Goal: Transaction & Acquisition: Purchase product/service

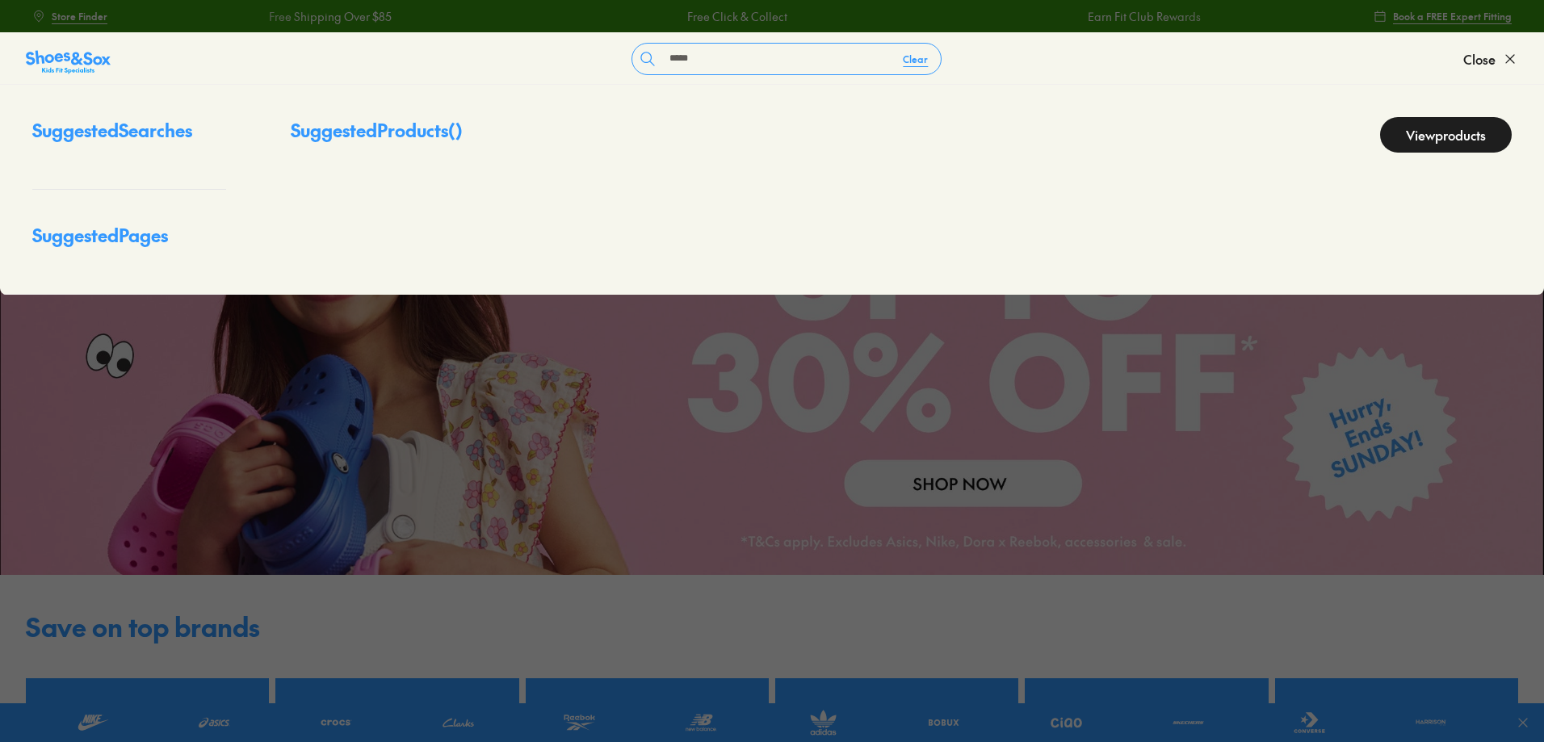
type input "*****"
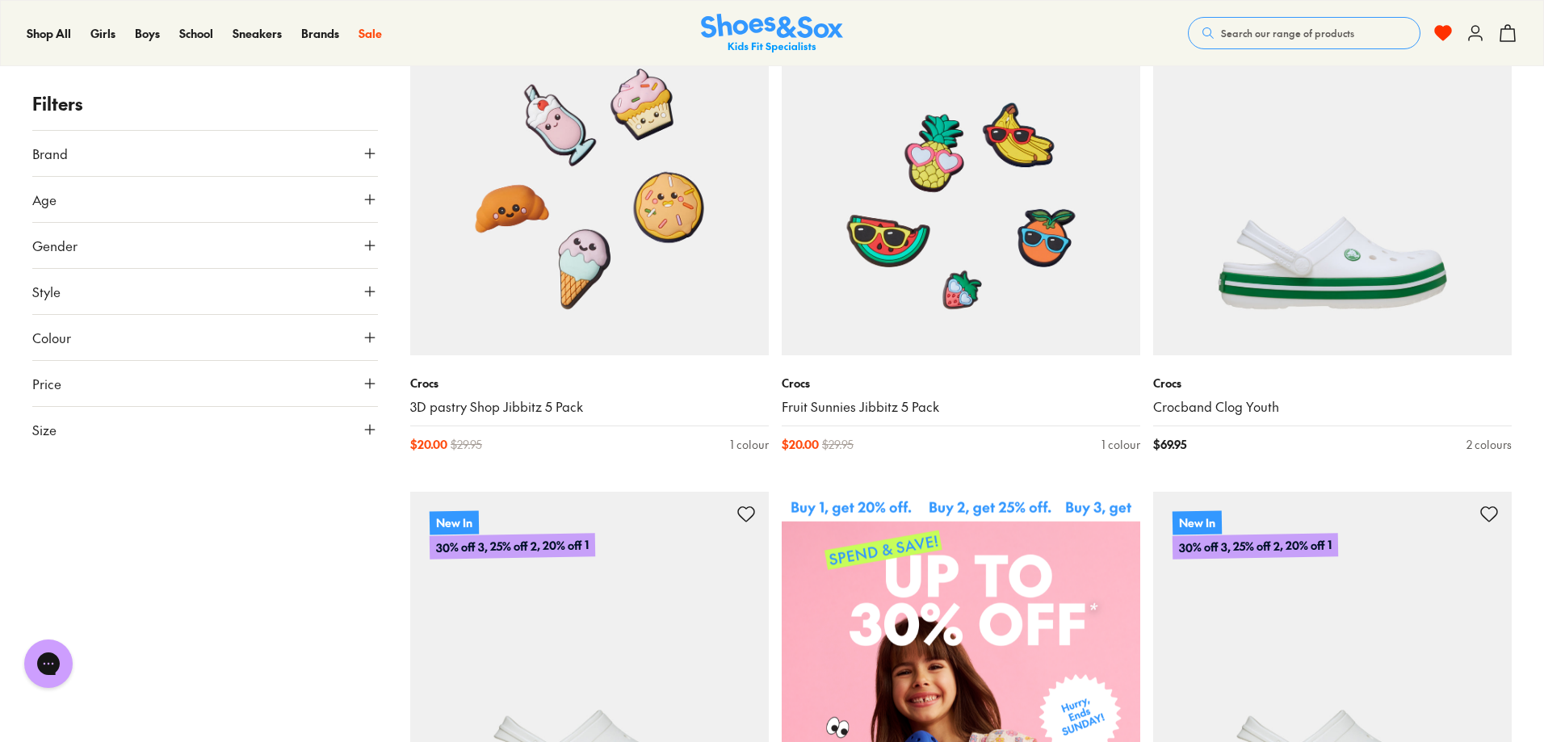
scroll to position [162, 0]
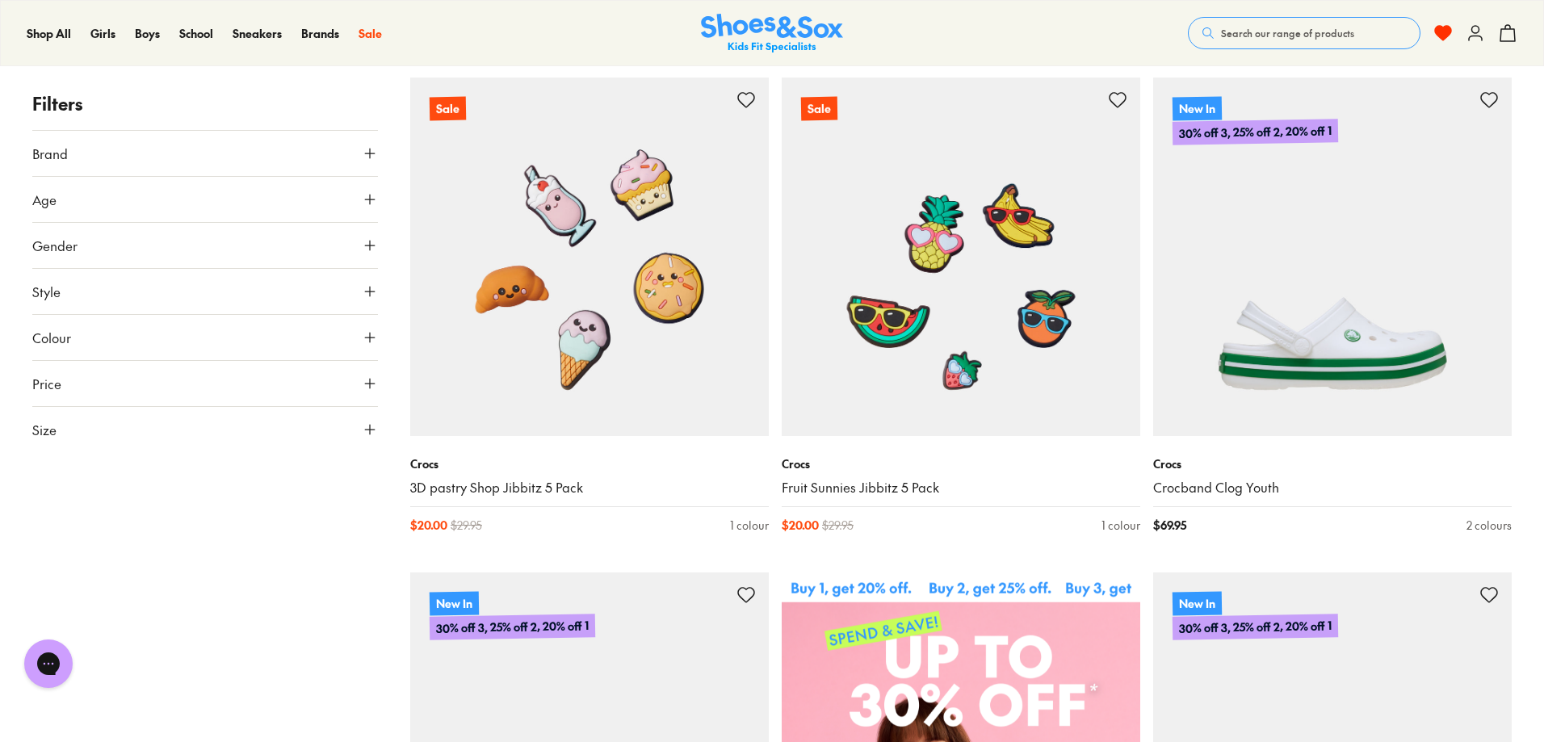
click at [363, 433] on icon at bounding box center [370, 430] width 16 height 16
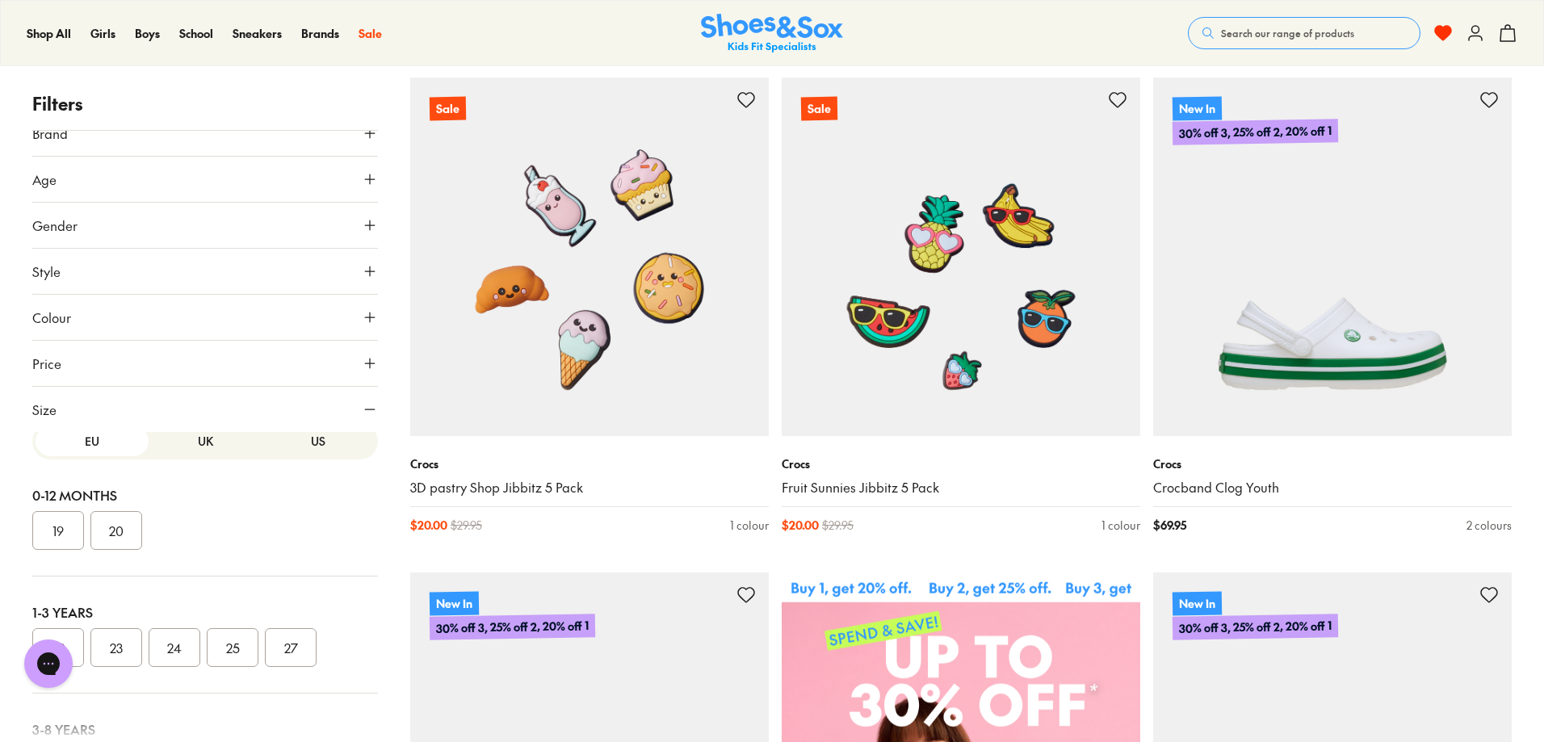
scroll to position [0, 0]
click at [217, 447] on button "UK" at bounding box center [205, 457] width 113 height 30
click at [294, 463] on button "US" at bounding box center [318, 457] width 113 height 30
click at [221, 657] on button "6" at bounding box center [233, 657] width 52 height 39
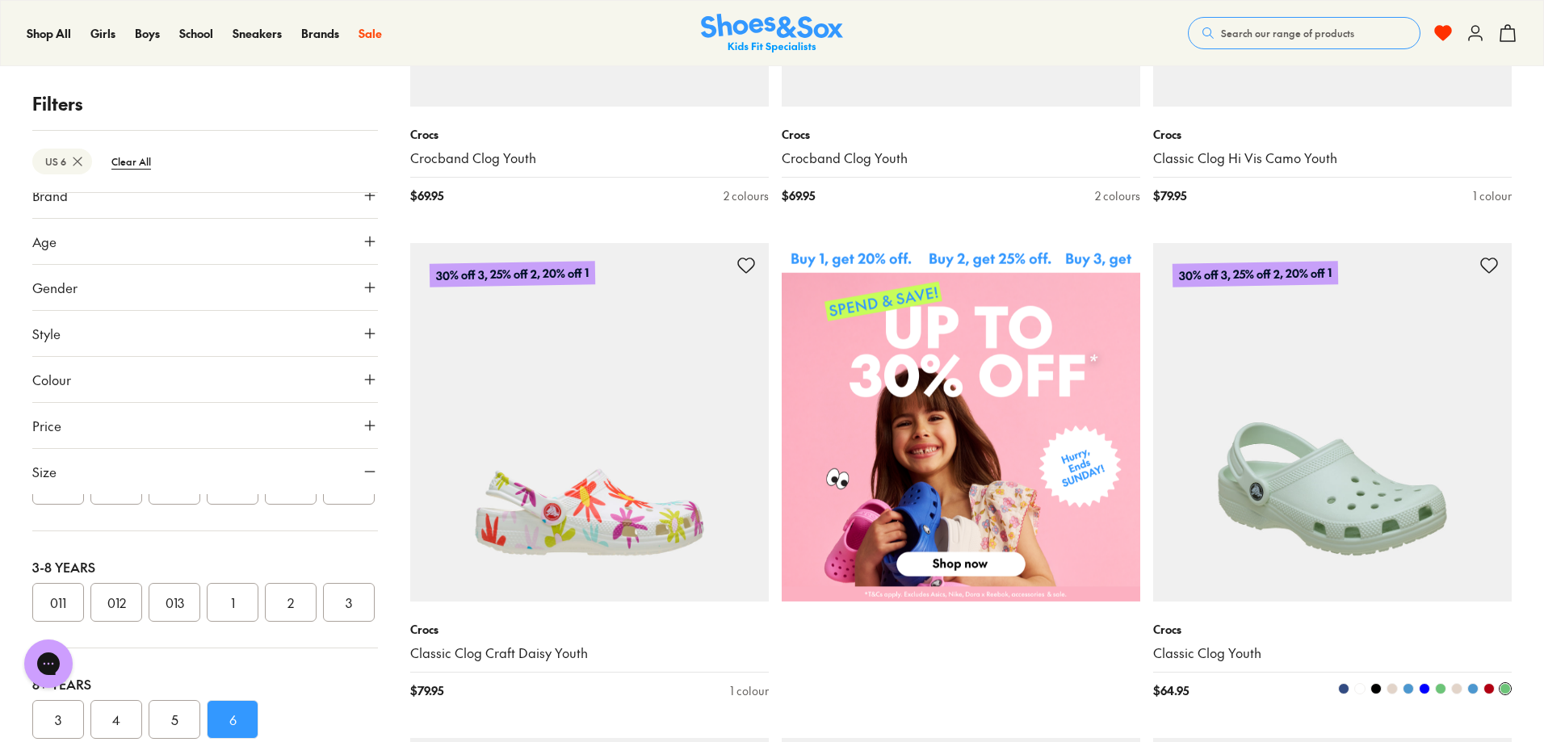
scroll to position [646, 0]
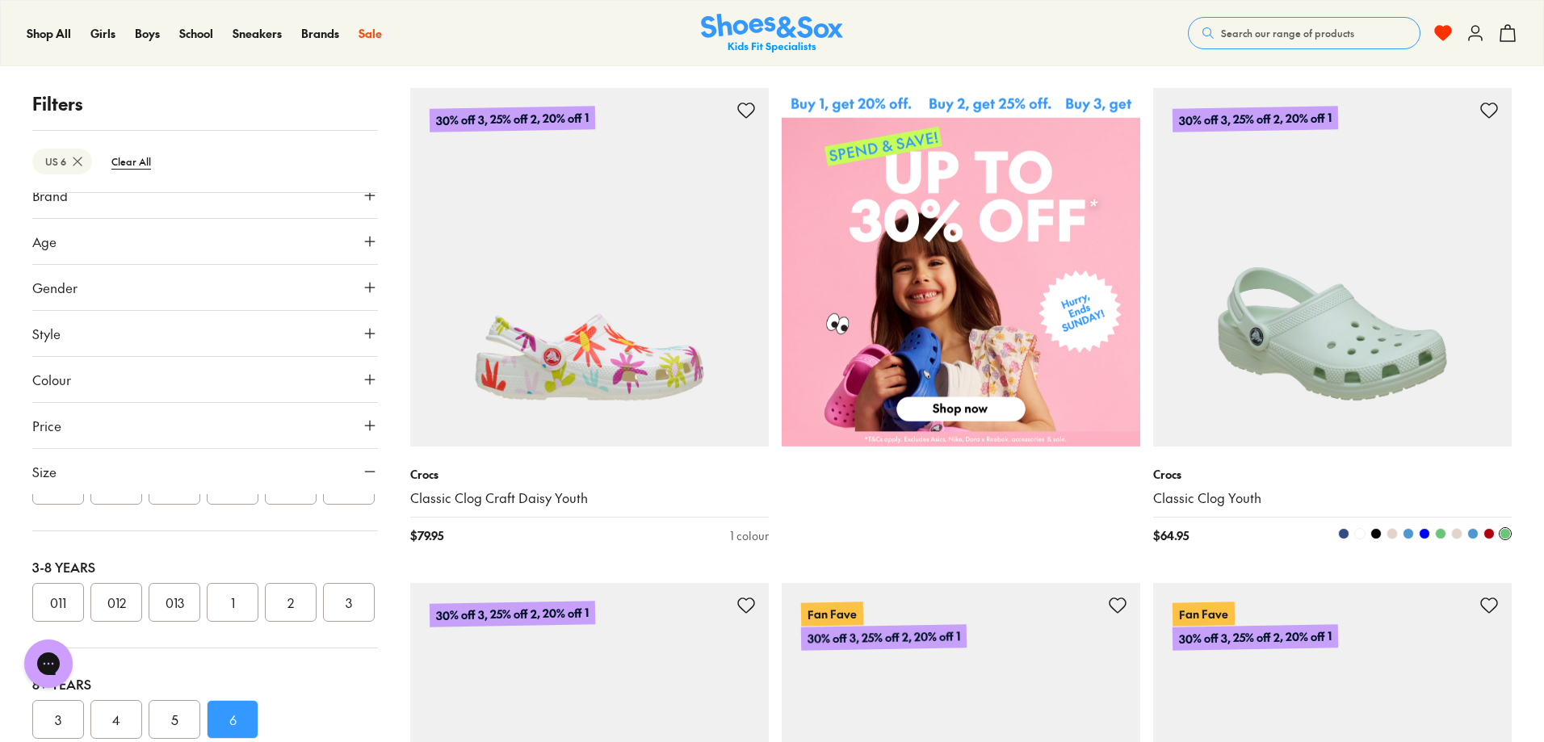
click at [1302, 321] on img at bounding box center [1332, 267] width 359 height 359
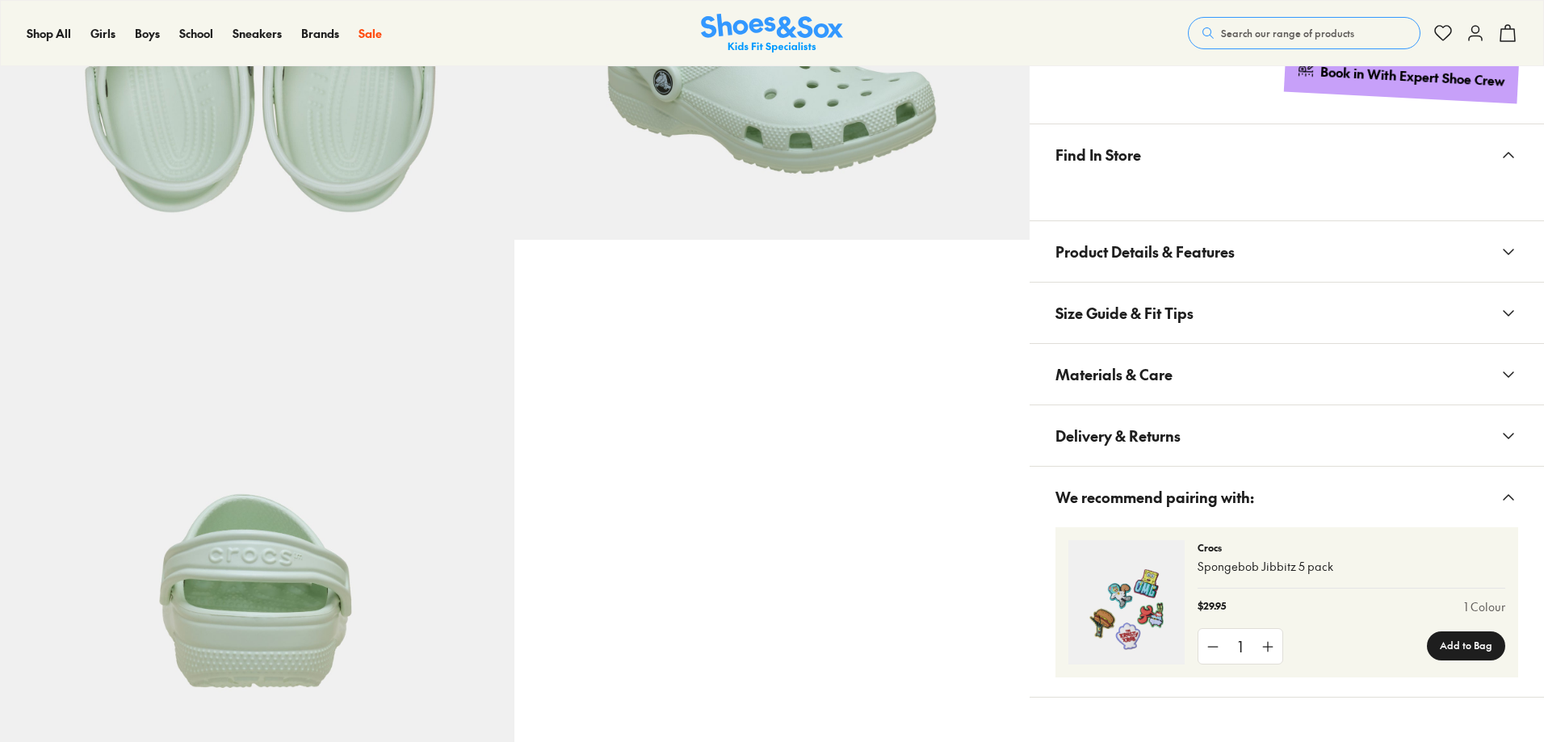
click at [1147, 380] on span "Materials & Care" at bounding box center [1114, 375] width 117 height 48
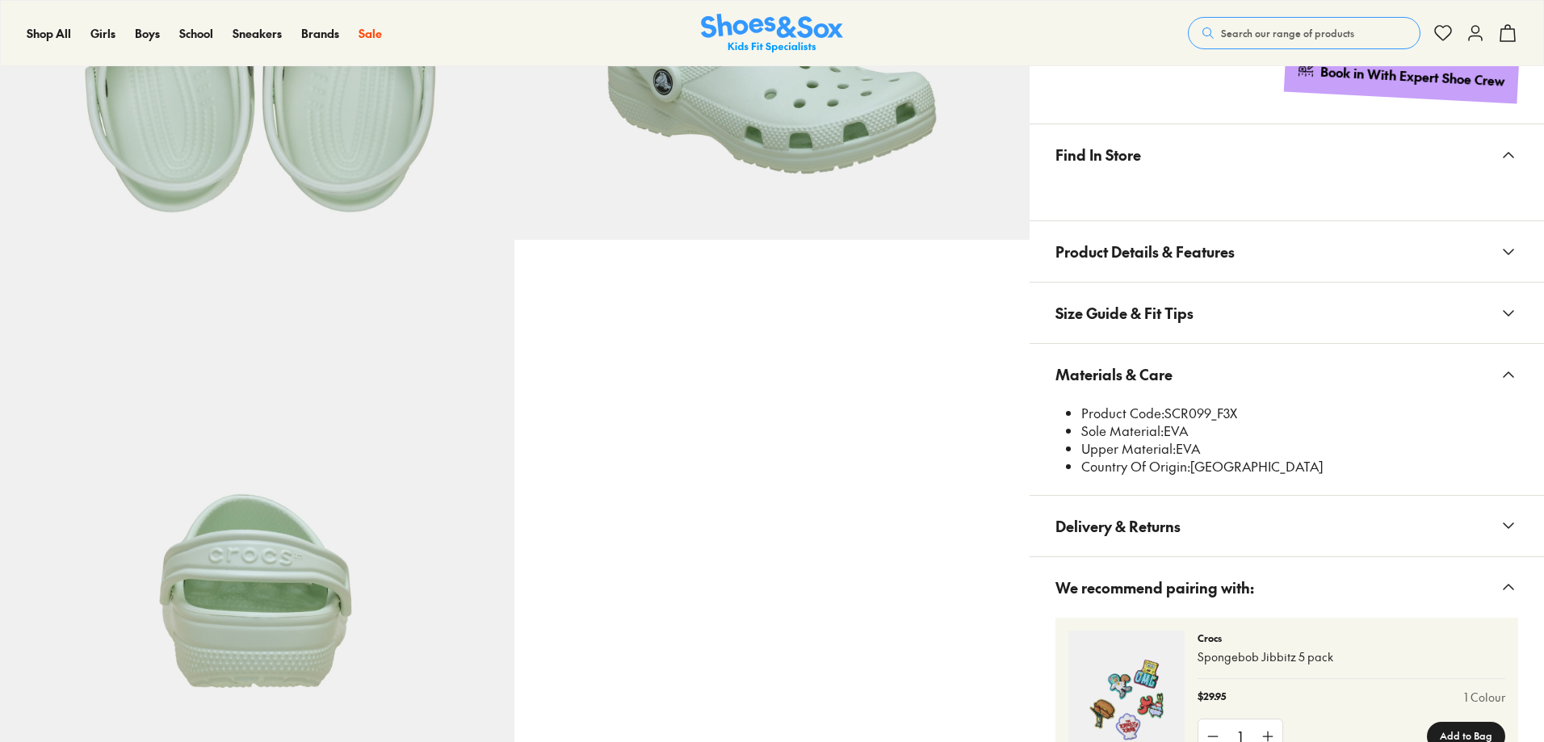
scroll to position [886, 0]
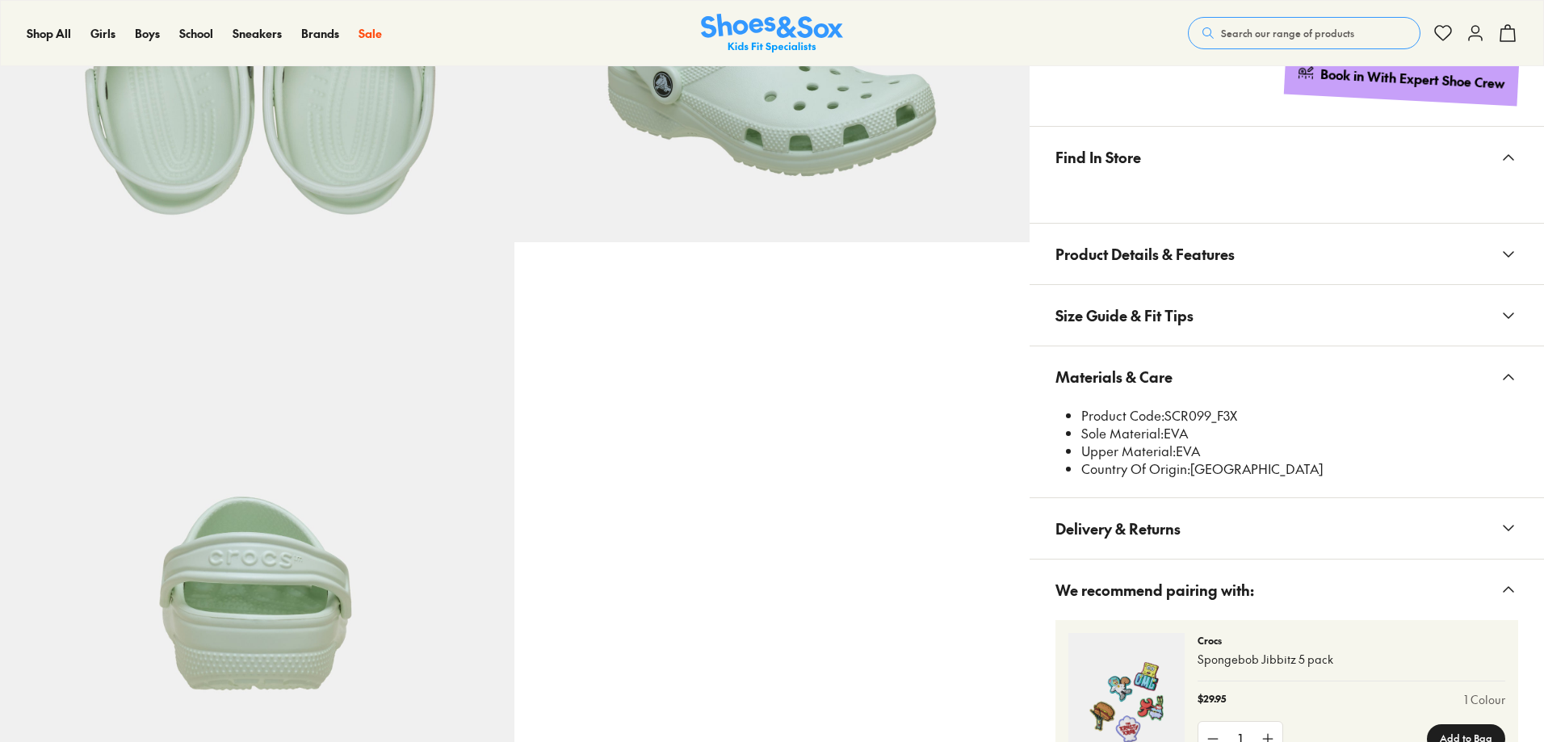
select select "*"
drag, startPoint x: 1211, startPoint y: 415, endPoint x: 1169, endPoint y: 416, distance: 42.0
click at [1169, 416] on li "Product Code: SCR099_F3X" at bounding box center [1299, 416] width 437 height 18
copy li "SCR099"
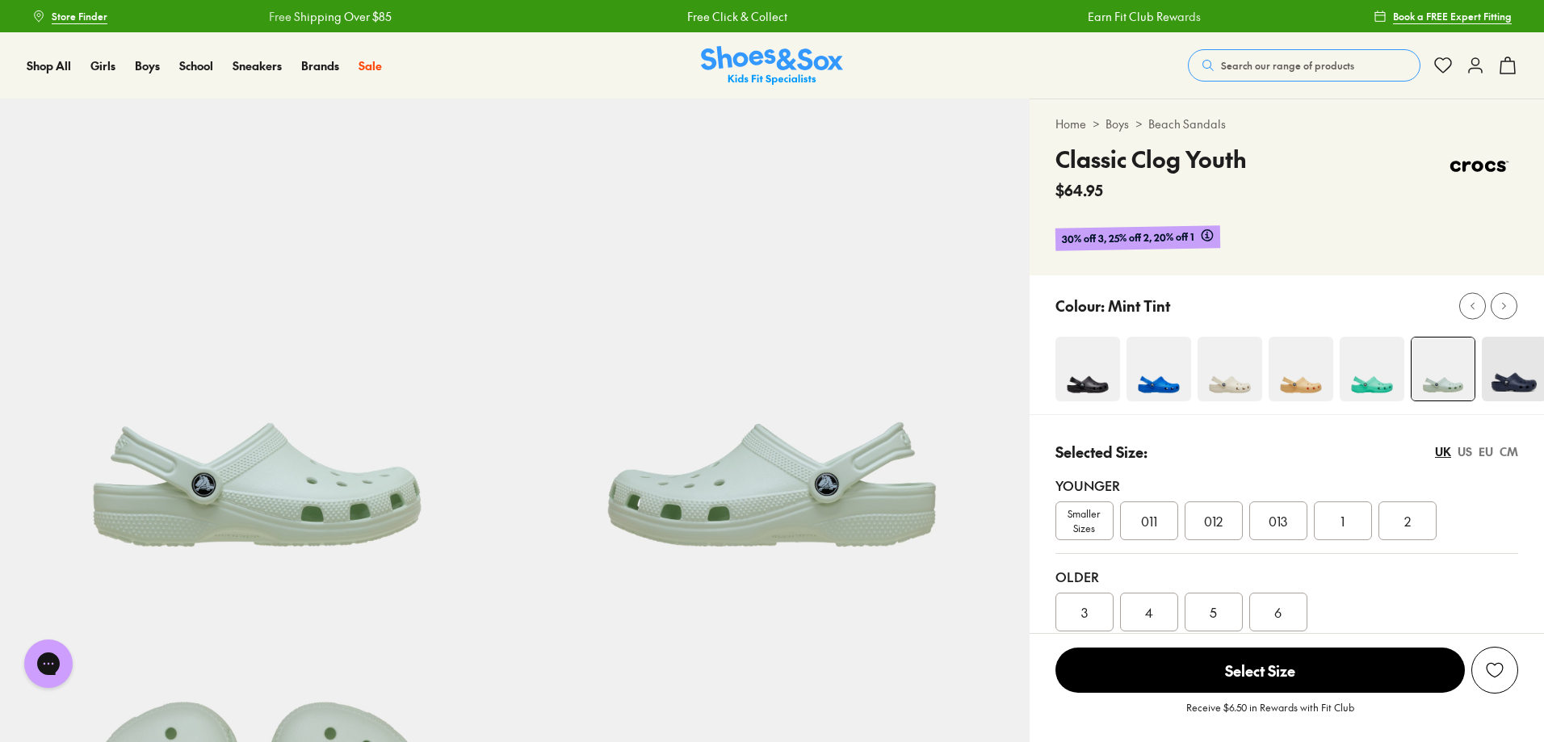
click at [1245, 65] on span "Search our range of products" at bounding box center [1287, 65] width 133 height 15
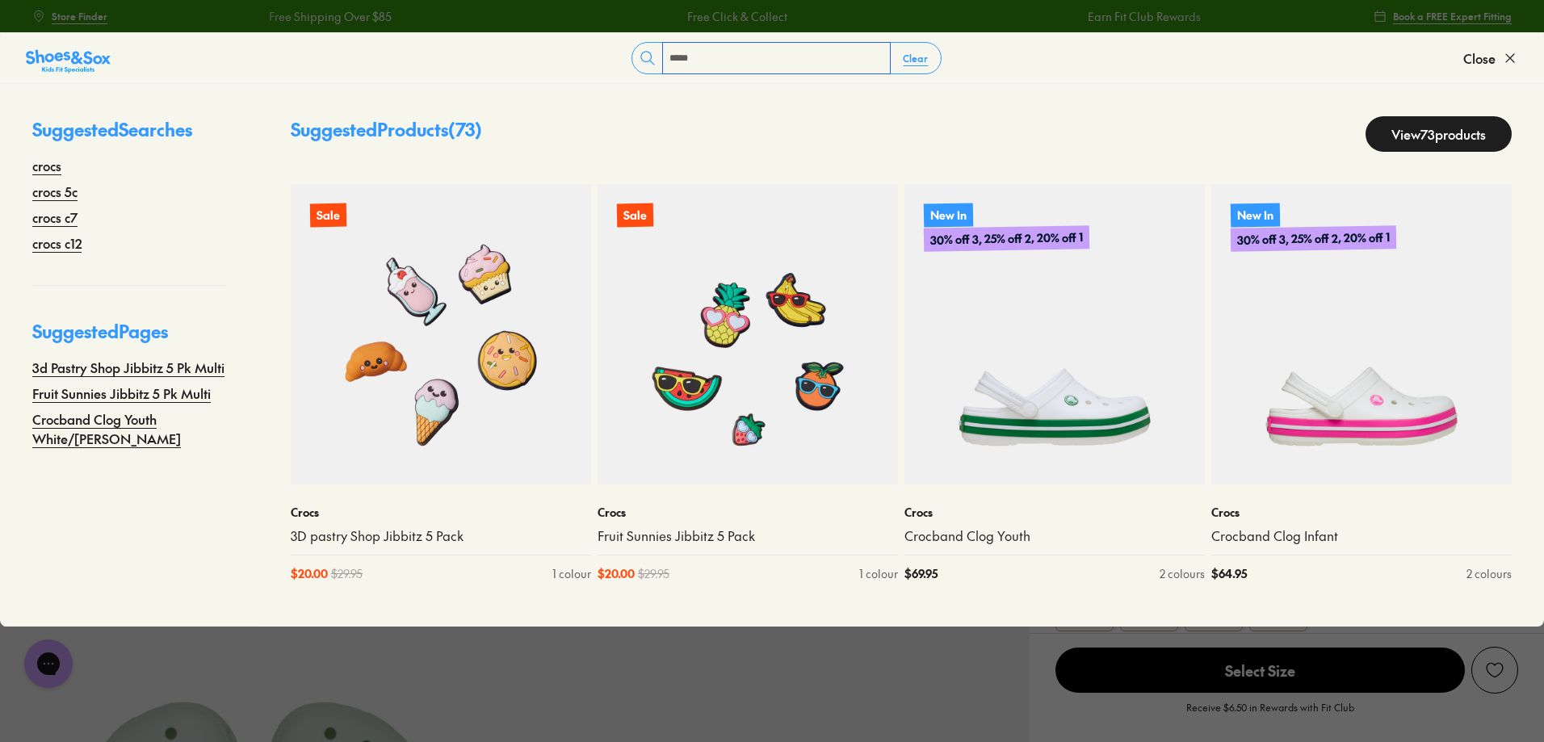
type input "*****"
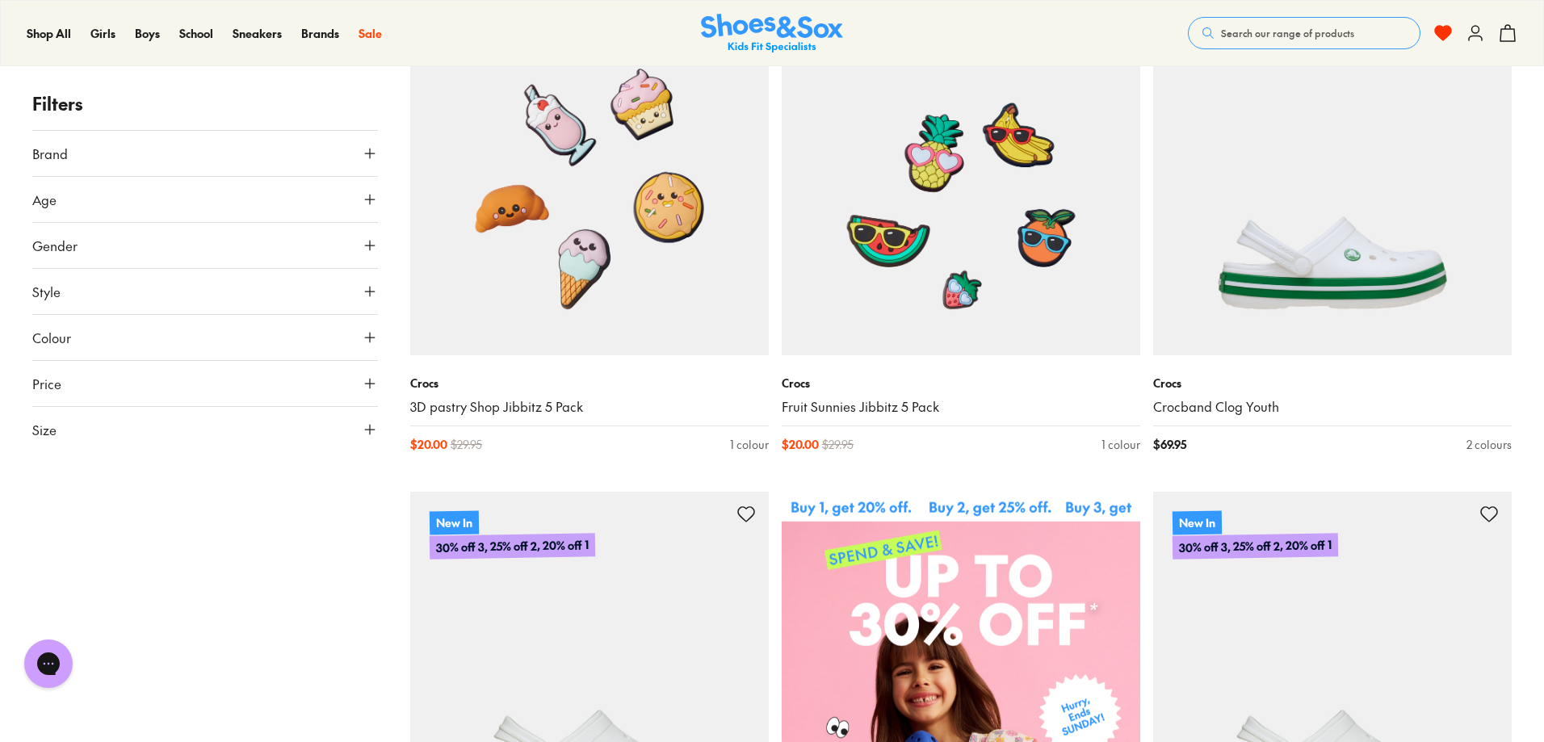
click at [366, 434] on icon at bounding box center [370, 430] width 16 height 16
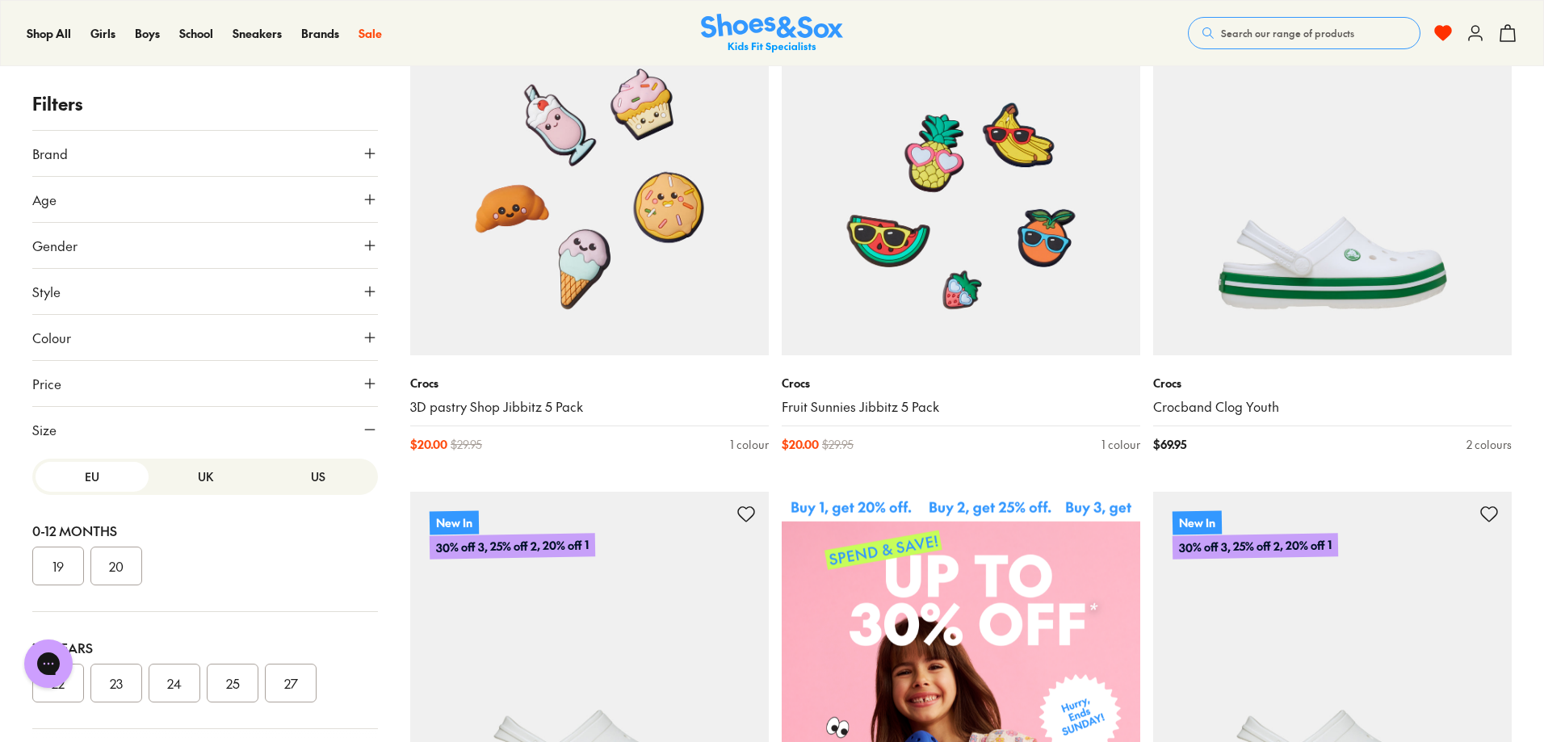
click at [308, 472] on button "US" at bounding box center [318, 477] width 113 height 30
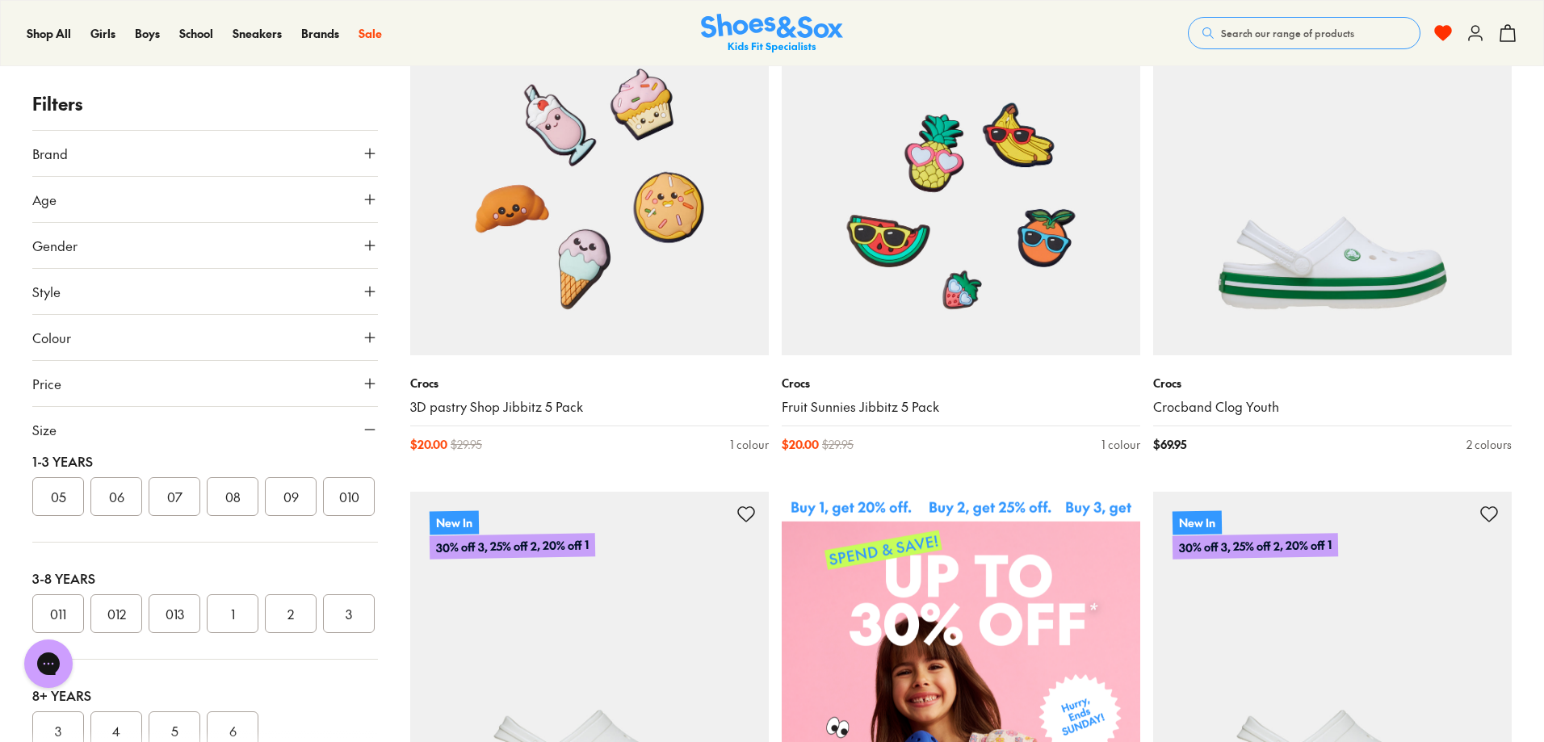
scroll to position [162, 0]
click at [323, 541] on button "010" at bounding box center [349, 521] width 52 height 39
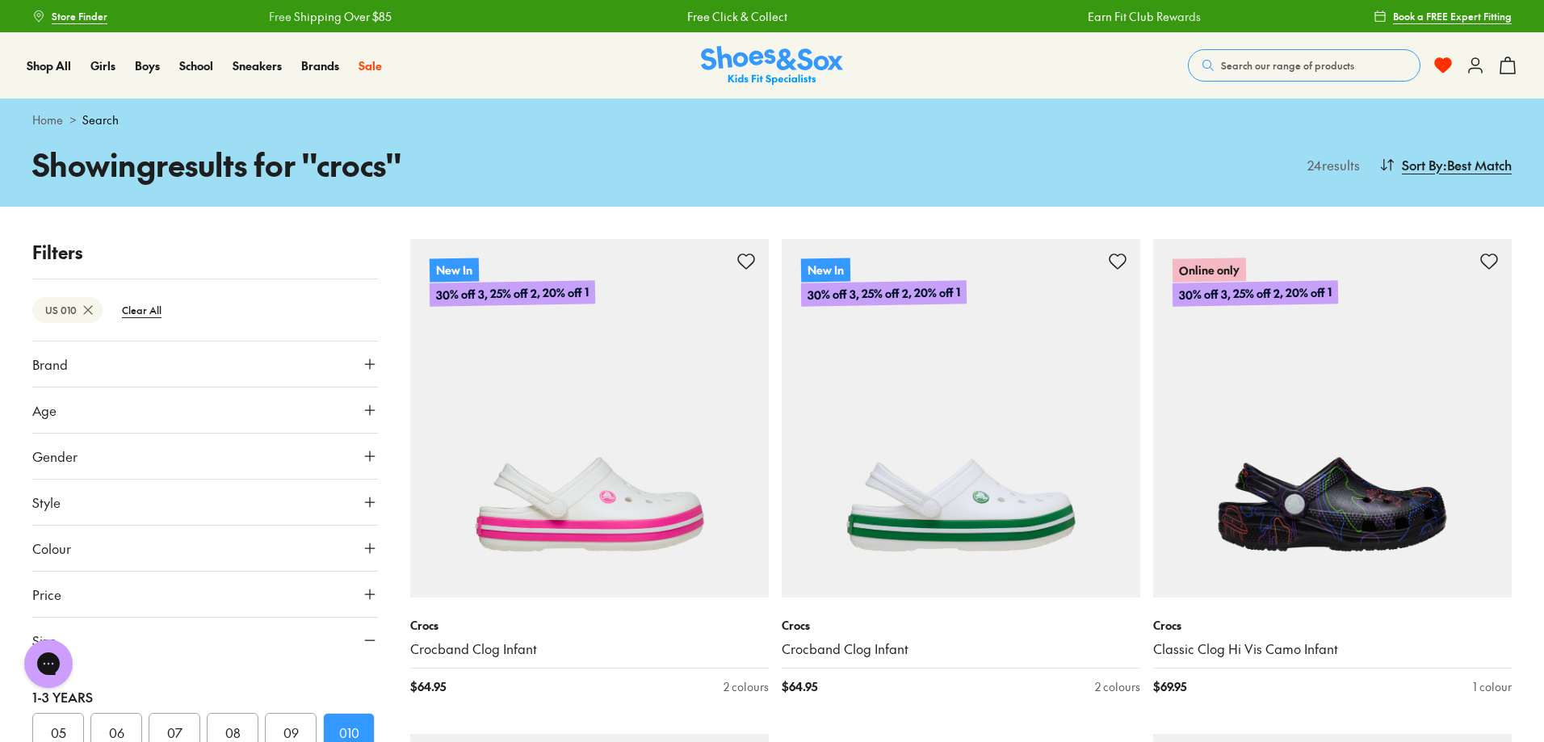
click at [1275, 67] on span "Search our range of products" at bounding box center [1287, 65] width 133 height 15
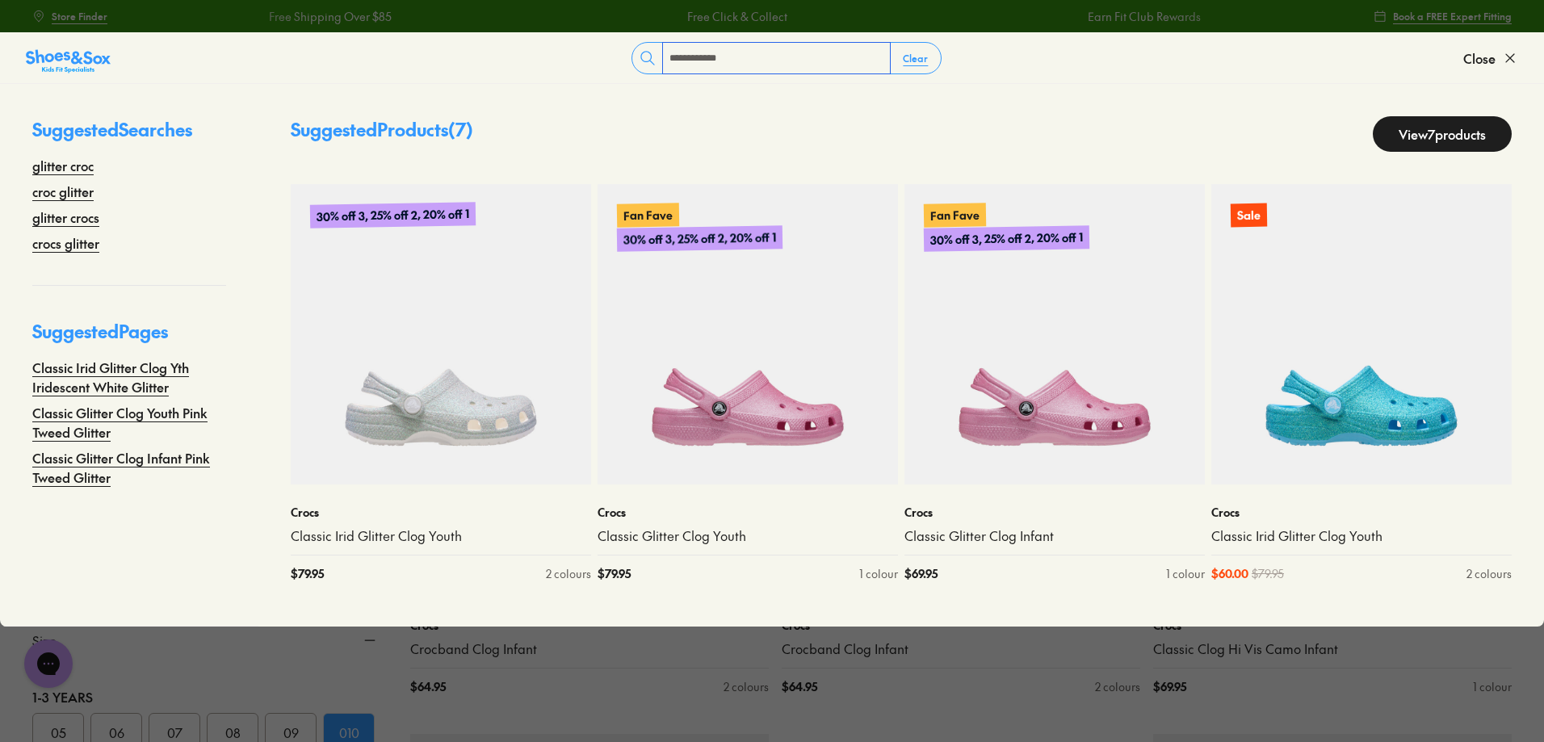
type input "**********"
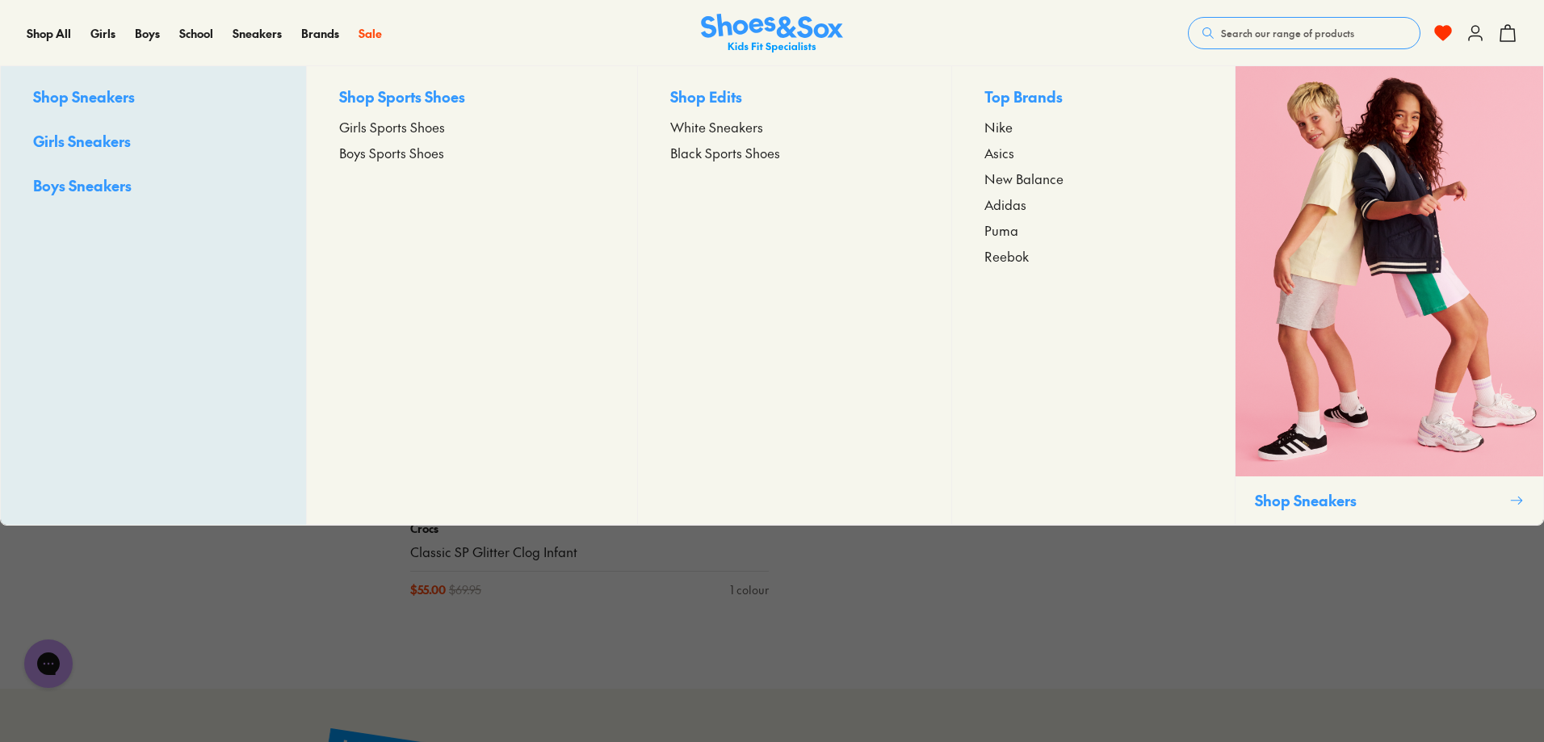
scroll to position [808, 0]
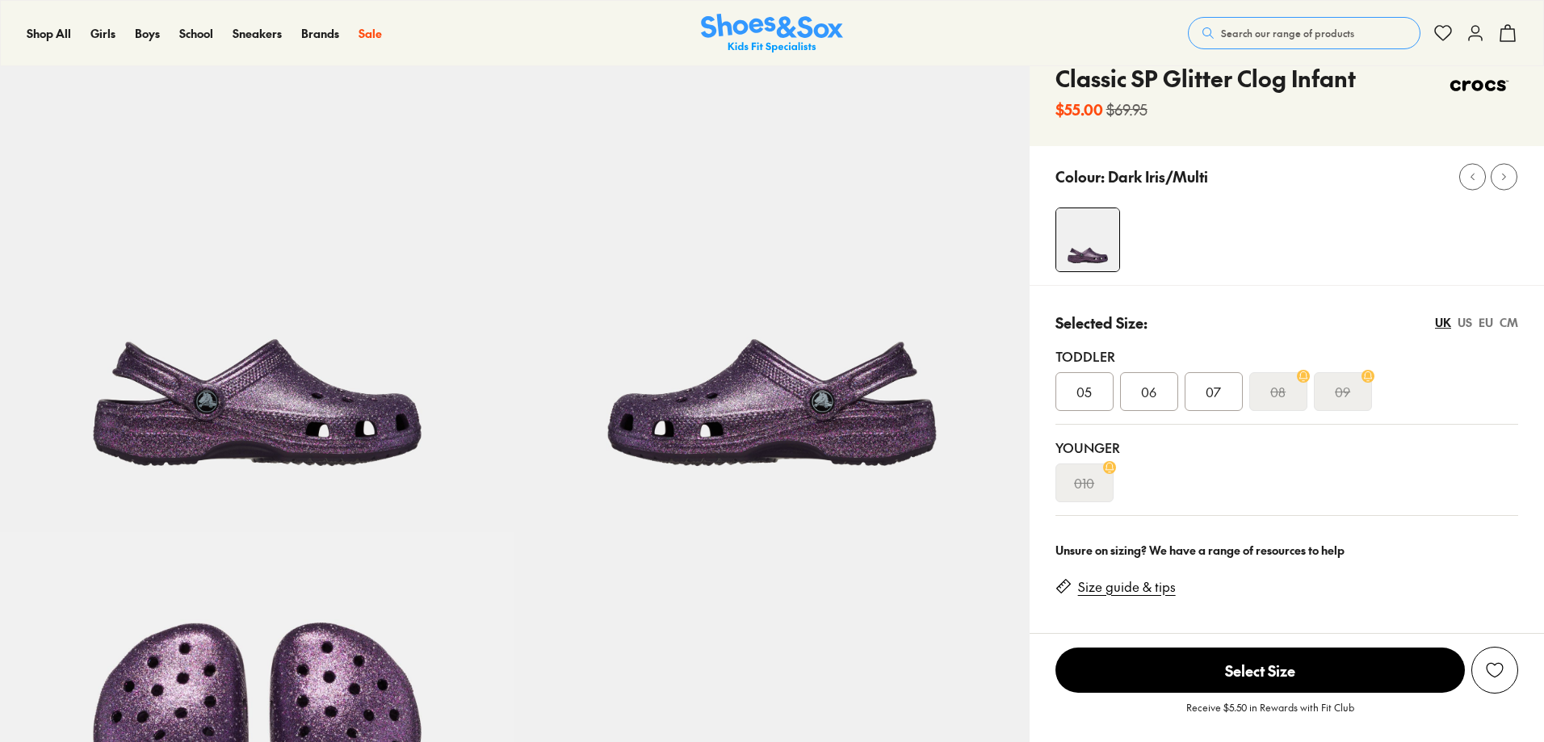
scroll to position [81, 0]
